Goal: Navigation & Orientation: Find specific page/section

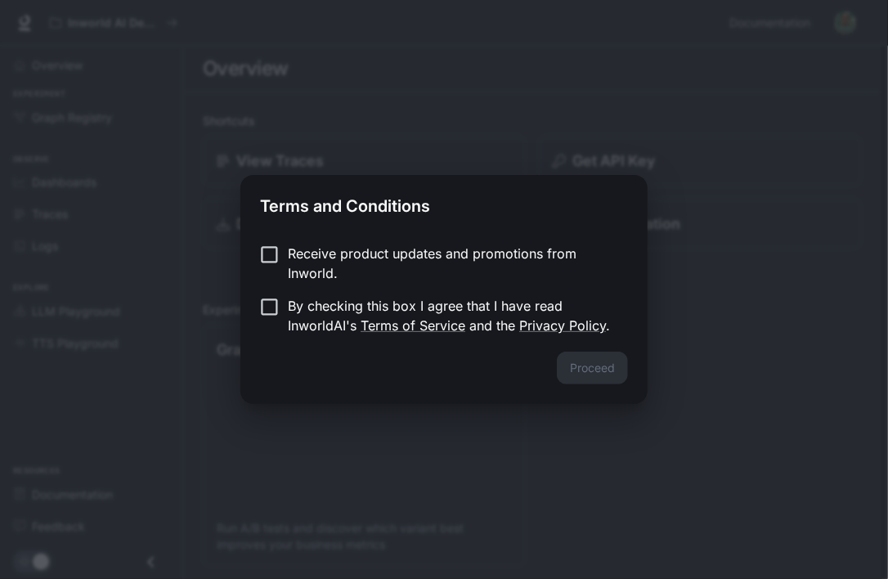
click at [362, 246] on p "Receive product updates and promotions from Inworld." at bounding box center [451, 263] width 327 height 39
click at [333, 303] on p "By checking this box I agree that I have read InworldAI's Terms of Service and …" at bounding box center [451, 315] width 327 height 39
click at [579, 357] on button "Proceed" at bounding box center [592, 368] width 71 height 33
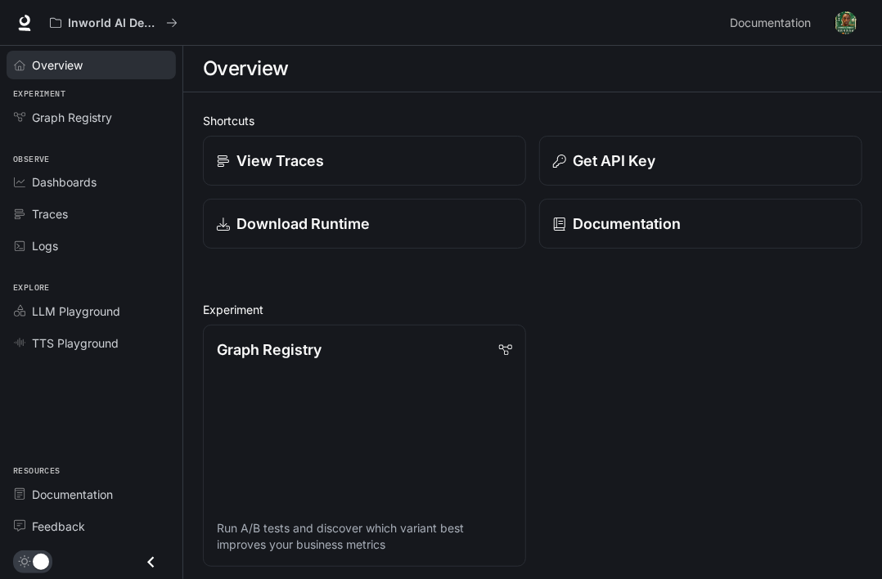
click at [72, 70] on span "Overview" at bounding box center [57, 64] width 51 height 17
click at [21, 23] on icon at bounding box center [25, 20] width 11 height 11
